Goal: Task Accomplishment & Management: Manage account settings

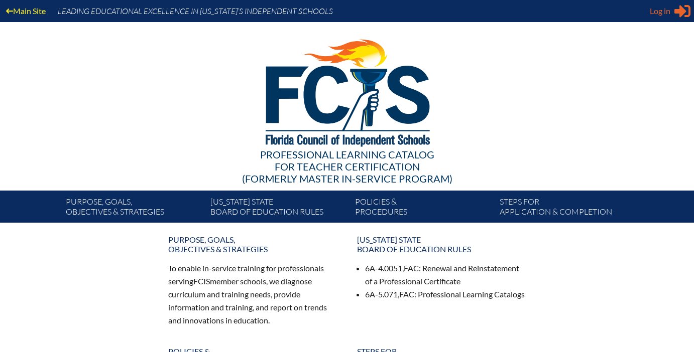
click at [656, 11] on span "Log in" at bounding box center [660, 11] width 21 height 12
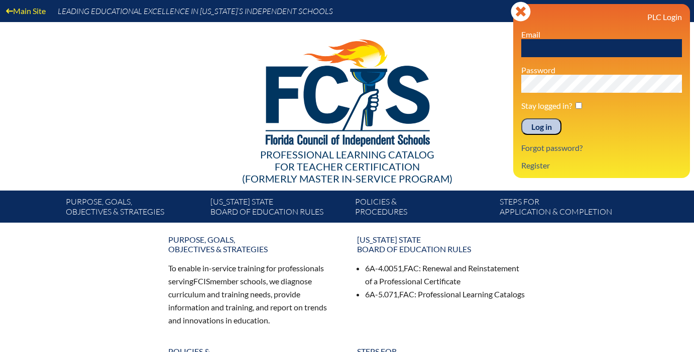
click at [567, 50] on input "text" at bounding box center [601, 48] width 161 height 18
type input "[PERSON_NAME][EMAIL_ADDRESS][PERSON_NAME][DOMAIN_NAME]"
click at [578, 106] on input "checkbox" at bounding box center [578, 105] width 7 height 7
checkbox input "true"
click at [542, 129] on input "Log in" at bounding box center [541, 126] width 40 height 17
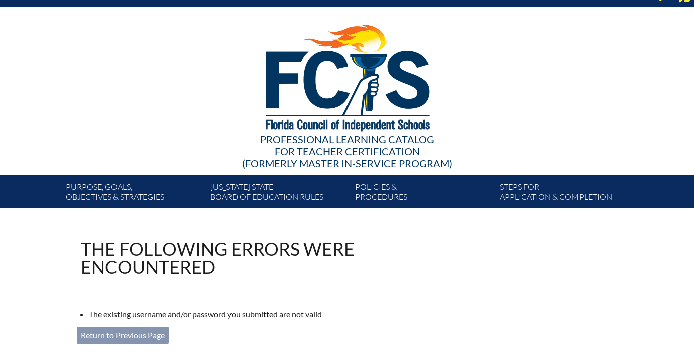
scroll to position [35, 0]
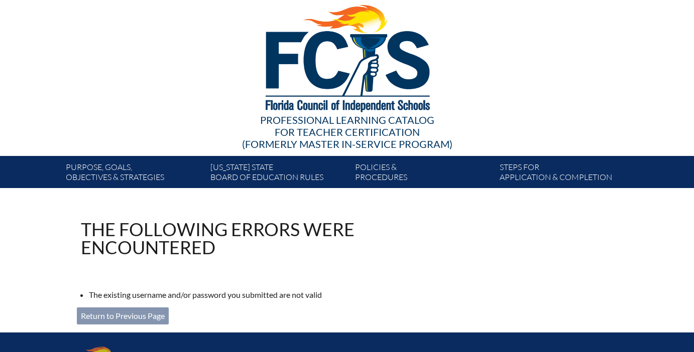
click at [113, 311] on link "Return to Previous Page" at bounding box center [123, 316] width 92 height 17
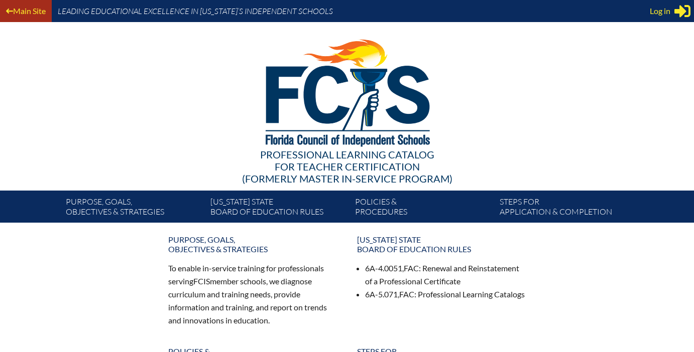
click at [29, 13] on link "Main Site" at bounding box center [26, 11] width 48 height 14
